Goal: Obtain resource: Download file/media

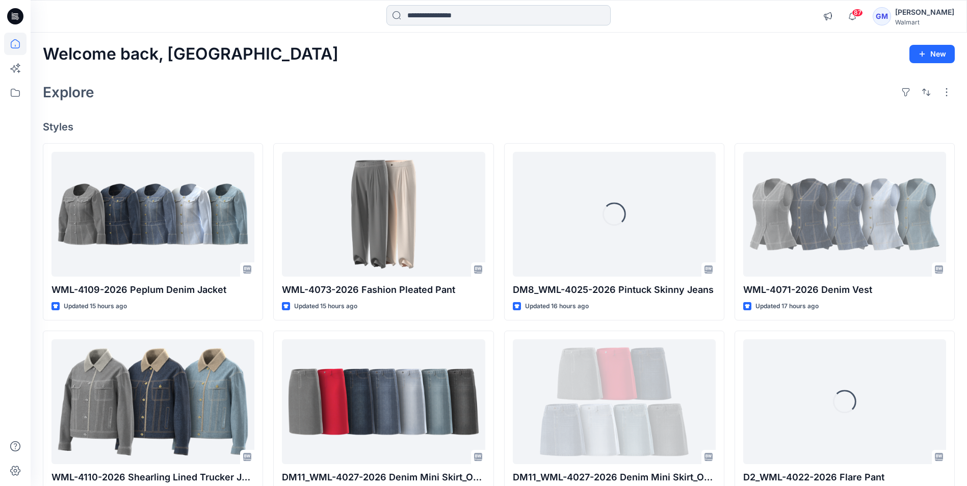
click at [442, 9] on input at bounding box center [498, 15] width 224 height 20
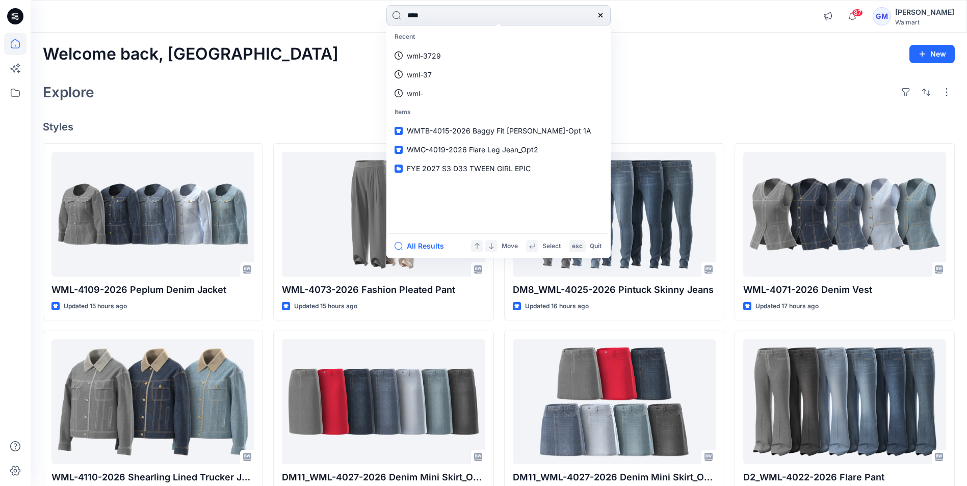
type input "****"
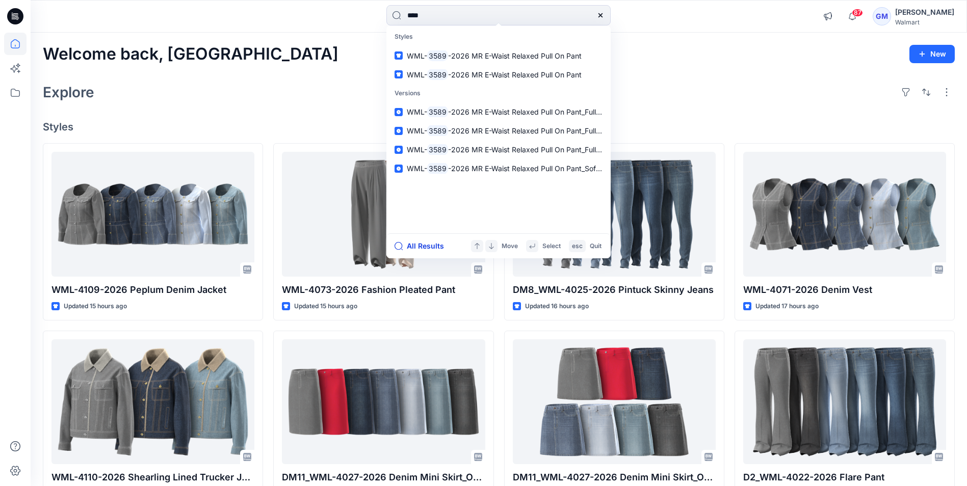
click at [419, 246] on button "All Results" at bounding box center [423, 246] width 56 height 12
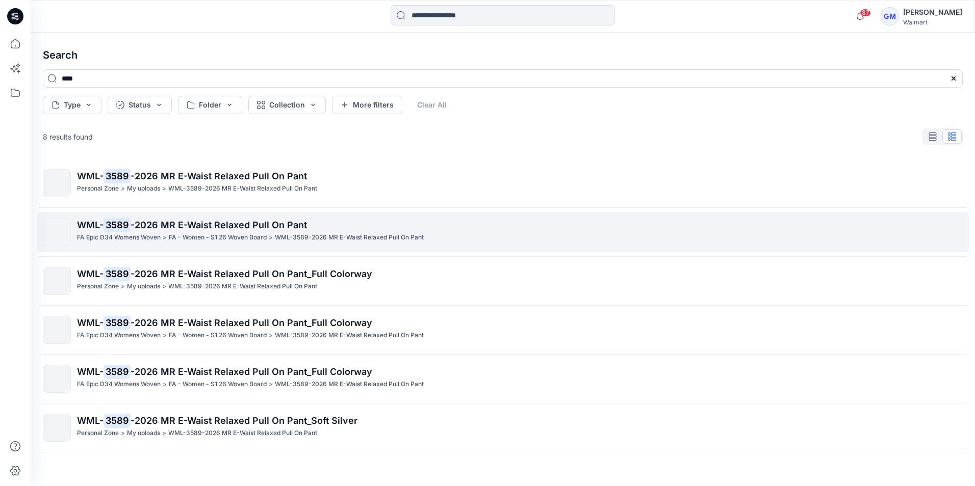
click at [183, 230] on p "WML- 3589 -2026 MR E-Waist Relaxed Pull On Pant" at bounding box center [519, 225] width 885 height 14
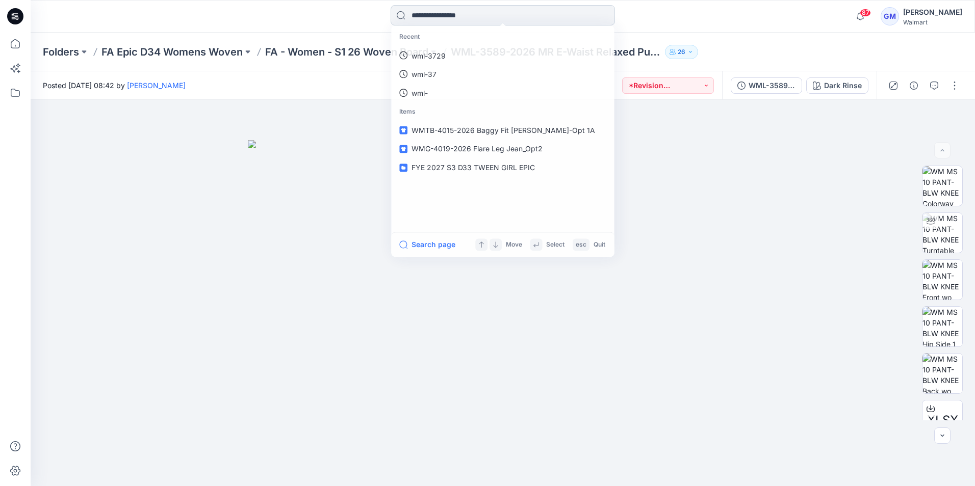
click at [461, 14] on input at bounding box center [503, 15] width 224 height 20
click at [313, 186] on img at bounding box center [503, 313] width 510 height 346
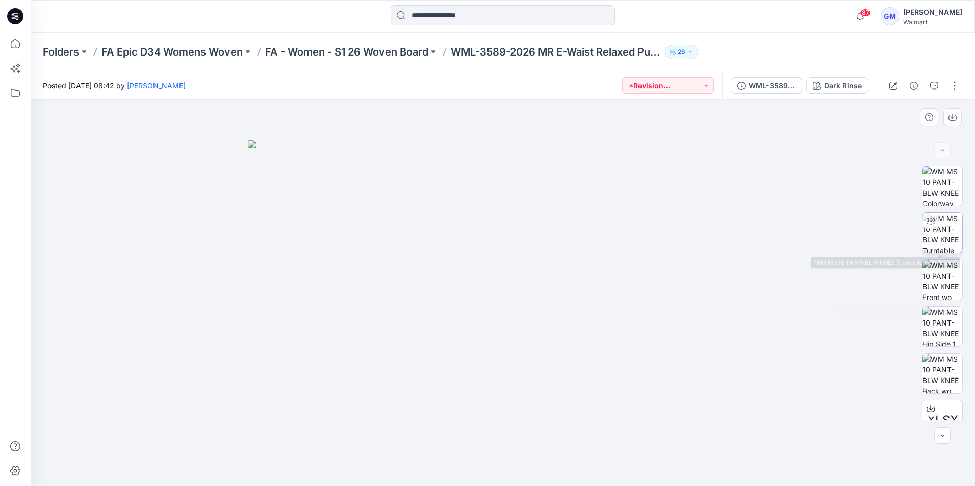
click at [939, 223] on img at bounding box center [942, 233] width 40 height 40
drag, startPoint x: 609, startPoint y: 460, endPoint x: 630, endPoint y: 429, distance: 37.9
click at [630, 429] on div at bounding box center [503, 293] width 944 height 386
drag, startPoint x: 549, startPoint y: 474, endPoint x: 546, endPoint y: 480, distance: 6.6
click at [546, 480] on div at bounding box center [503, 293] width 944 height 386
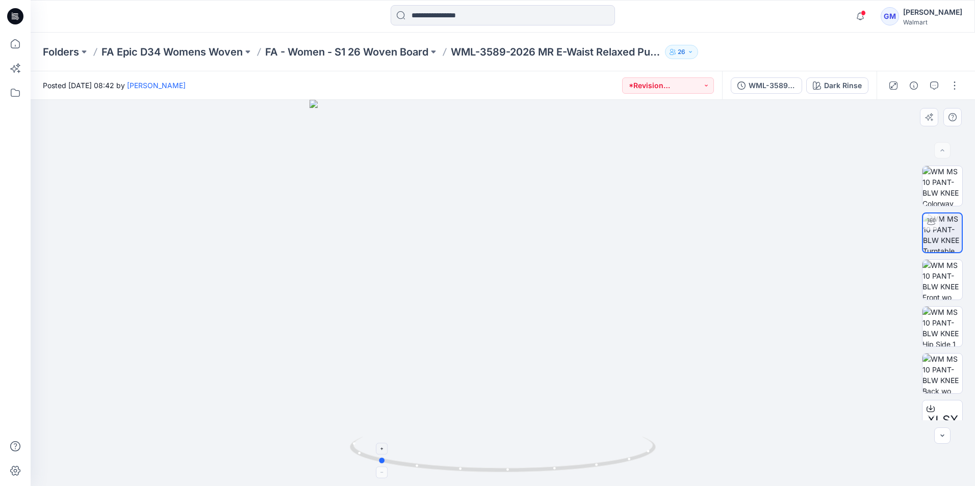
drag, startPoint x: 537, startPoint y: 471, endPoint x: 429, endPoint y: 464, distance: 107.8
click at [429, 464] on icon at bounding box center [504, 456] width 308 height 38
drag, startPoint x: 581, startPoint y: 474, endPoint x: 441, endPoint y: 463, distance: 140.6
click at [441, 463] on icon at bounding box center [504, 456] width 308 height 38
drag, startPoint x: 511, startPoint y: 473, endPoint x: 514, endPoint y: 446, distance: 27.2
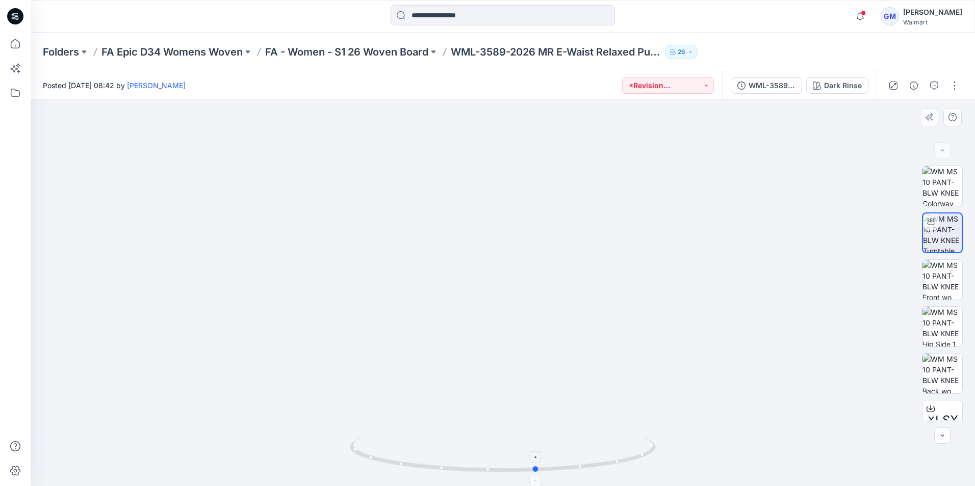
click at [514, 446] on icon at bounding box center [504, 456] width 308 height 38
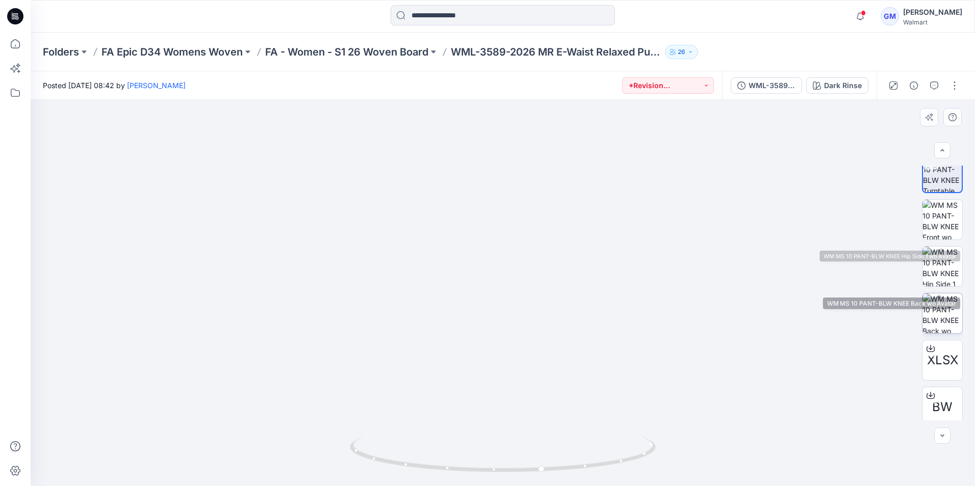
scroll to position [114, 0]
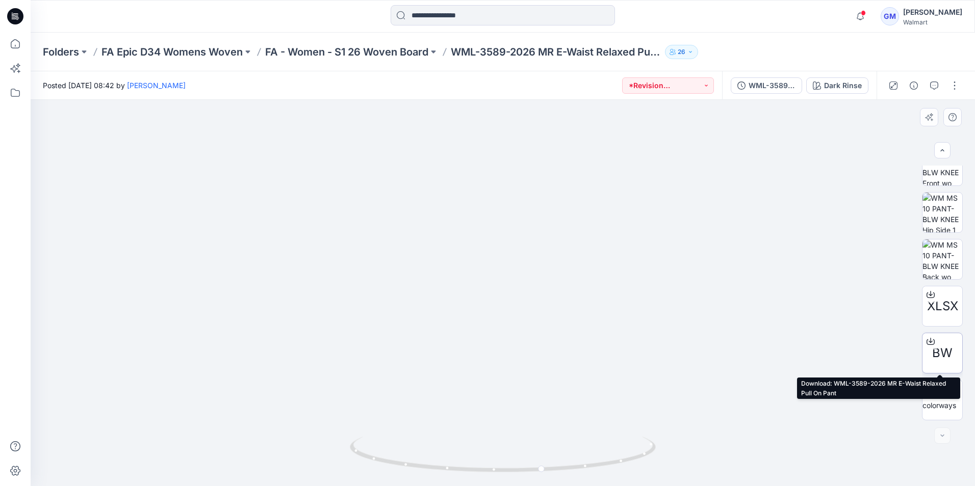
click at [937, 345] on span "BW" at bounding box center [942, 353] width 20 height 18
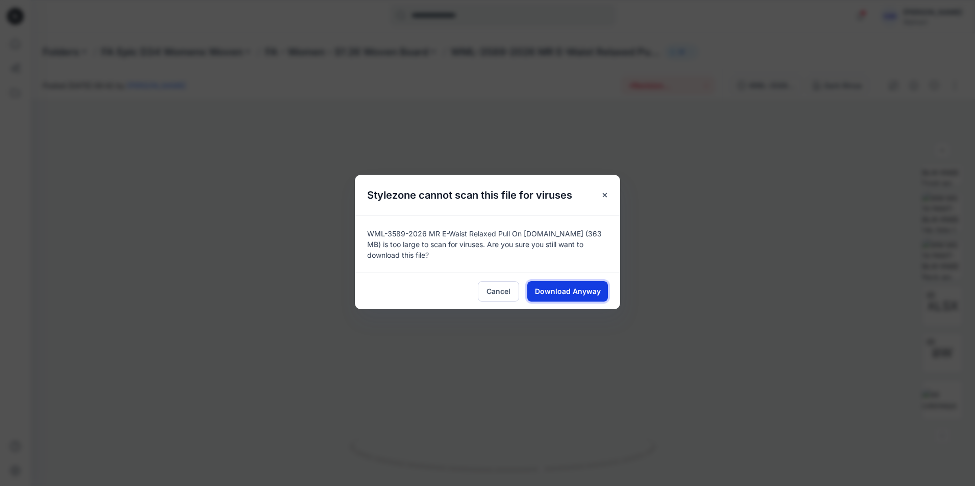
click at [567, 291] on span "Download Anyway" at bounding box center [568, 291] width 66 height 11
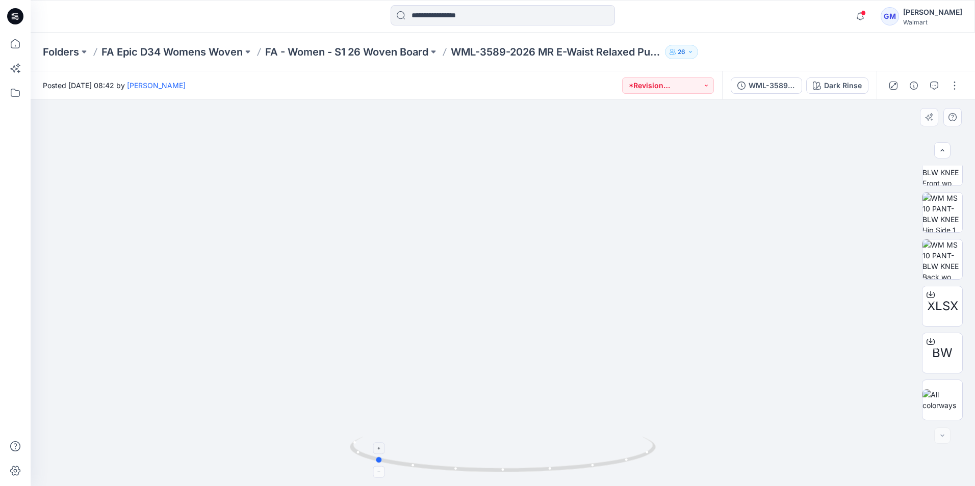
drag, startPoint x: 587, startPoint y: 460, endPoint x: 419, endPoint y: 469, distance: 168.5
click at [419, 469] on icon at bounding box center [504, 456] width 308 height 38
drag, startPoint x: 455, startPoint y: 471, endPoint x: 574, endPoint y: 453, distance: 120.2
click at [574, 453] on icon at bounding box center [504, 456] width 308 height 38
drag, startPoint x: 577, startPoint y: 468, endPoint x: 512, endPoint y: 471, distance: 64.8
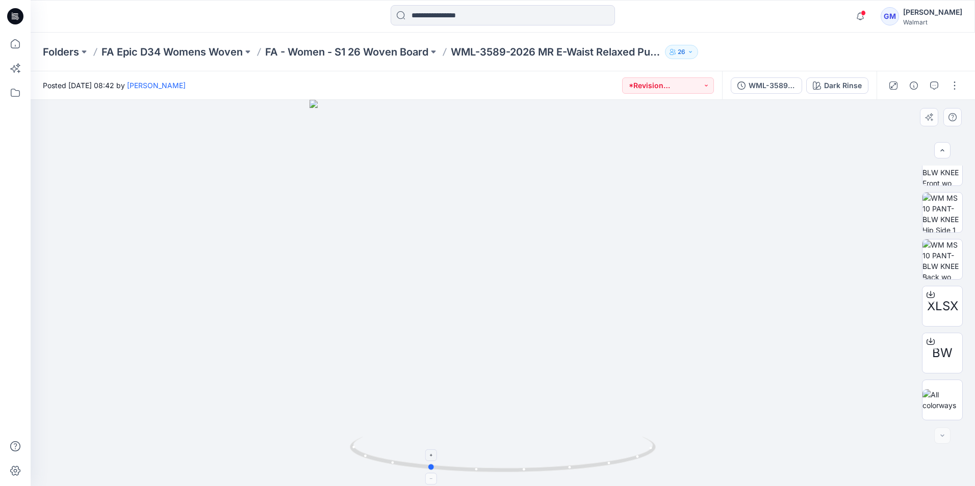
click at [512, 471] on icon at bounding box center [504, 456] width 308 height 38
drag, startPoint x: 561, startPoint y: 467, endPoint x: 643, endPoint y: 459, distance: 82.0
click at [643, 459] on icon at bounding box center [504, 456] width 308 height 38
drag, startPoint x: 562, startPoint y: 474, endPoint x: 578, endPoint y: 473, distance: 15.9
click at [578, 473] on icon at bounding box center [504, 456] width 308 height 38
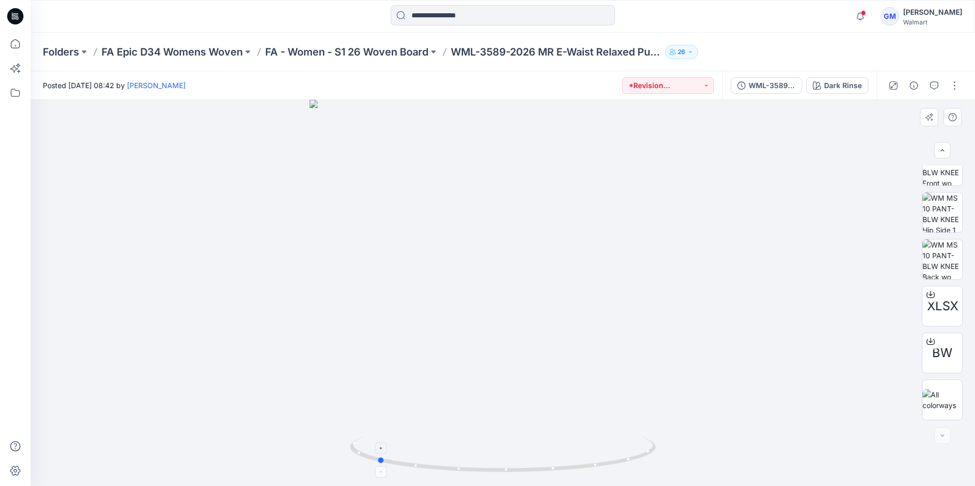
drag, startPoint x: 580, startPoint y: 466, endPoint x: 451, endPoint y: 452, distance: 129.2
click at [451, 452] on icon at bounding box center [504, 456] width 308 height 38
drag, startPoint x: 537, startPoint y: 426, endPoint x: 561, endPoint y: 215, distance: 211.9
click at [561, 215] on img at bounding box center [502, 119] width 733 height 733
drag, startPoint x: 564, startPoint y: 290, endPoint x: 550, endPoint y: 401, distance: 112.5
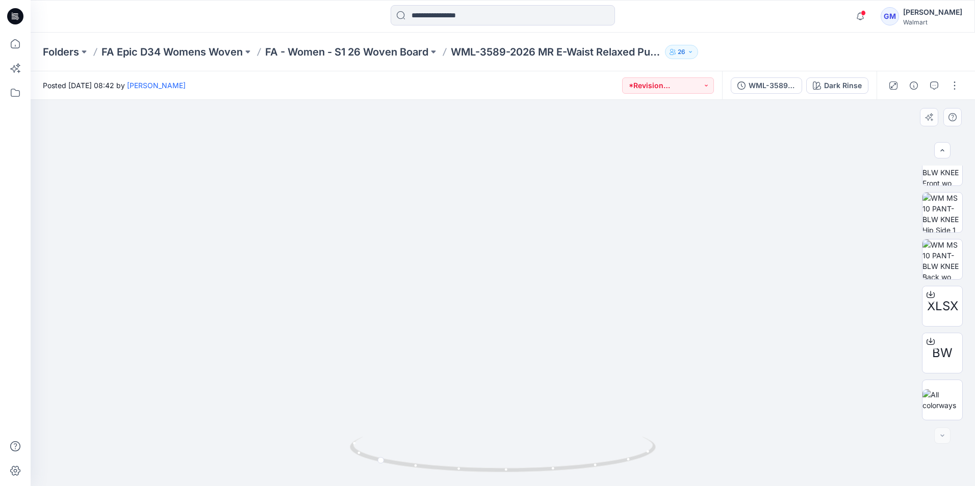
click at [551, 399] on img at bounding box center [503, 107] width 858 height 759
